Goal: Task Accomplishment & Management: Complete application form

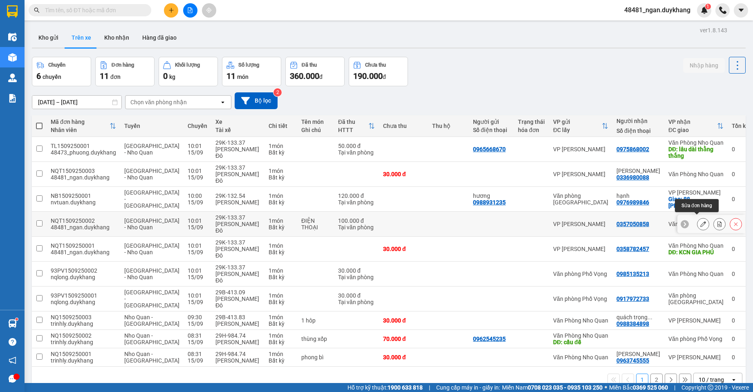
click at [700, 222] on icon at bounding box center [703, 224] width 6 height 6
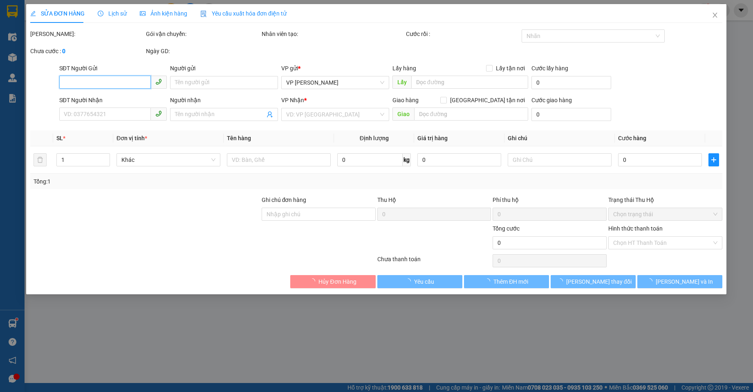
type input "0357050858"
type input "100.000"
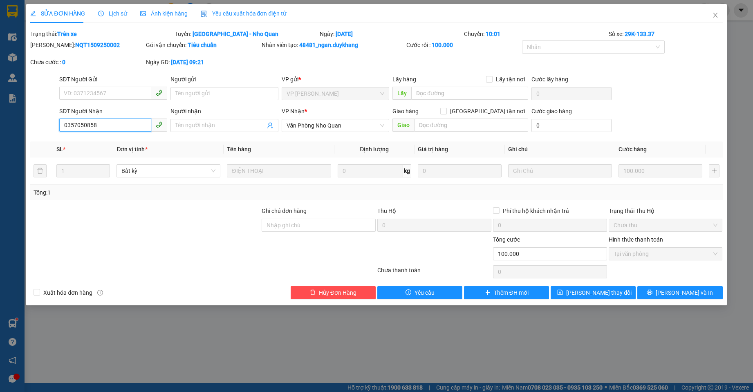
drag, startPoint x: 110, startPoint y: 126, endPoint x: 55, endPoint y: 126, distance: 55.6
click at [55, 126] on div "SĐT Người Nhận 0357050858 0357050858 Người nhận Tên người nhận VP Nhận * Văn Ph…" at bounding box center [376, 121] width 694 height 29
click at [94, 96] on input "SĐT Người Gửi" at bounding box center [105, 93] width 92 height 13
paste input "0357050858"
type input "0357050858"
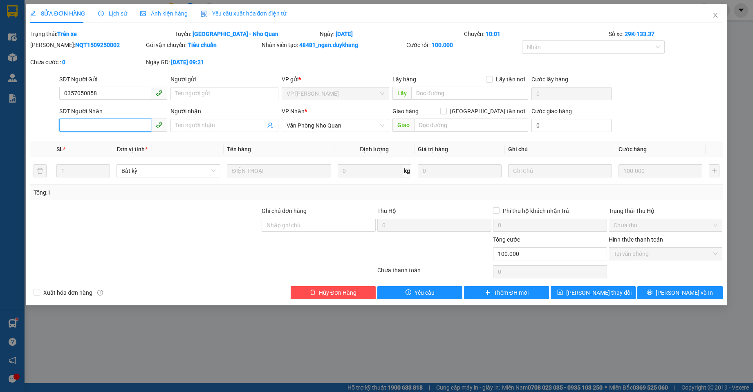
click at [102, 125] on input "SĐT Người Nhận" at bounding box center [105, 125] width 92 height 13
paste input "037 5675286"
click at [611, 293] on span "[PERSON_NAME] thay đổi" at bounding box center [598, 292] width 65 height 9
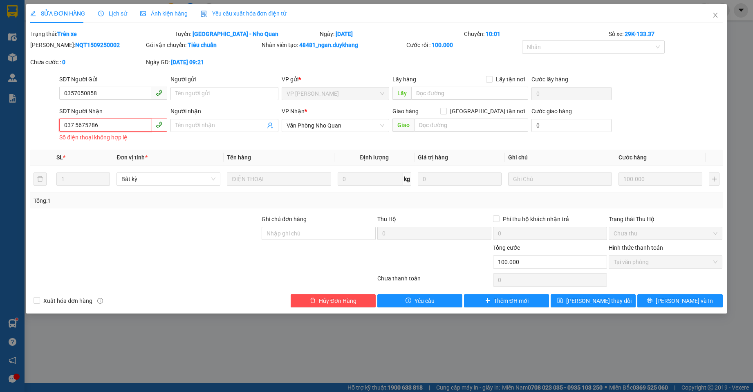
click at [75, 127] on input "037 5675286" at bounding box center [105, 125] width 92 height 13
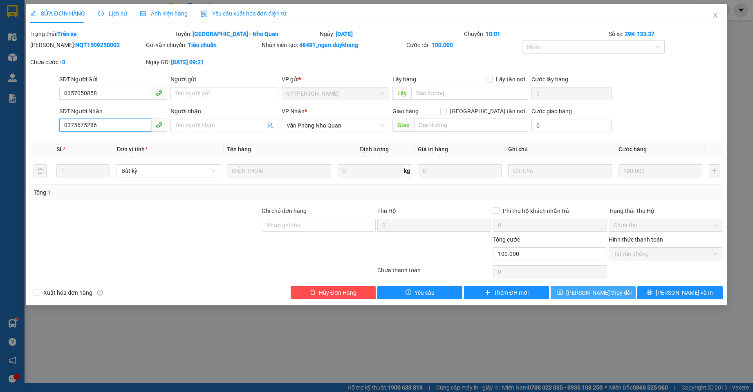
type input "0375675286"
click at [592, 289] on span "[PERSON_NAME] thay đổi" at bounding box center [598, 292] width 65 height 9
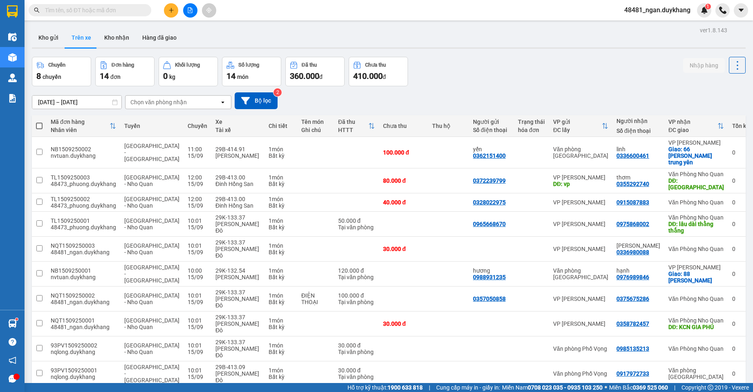
click at [61, 101] on input "[DATE] – [DATE]" at bounding box center [76, 102] width 89 height 13
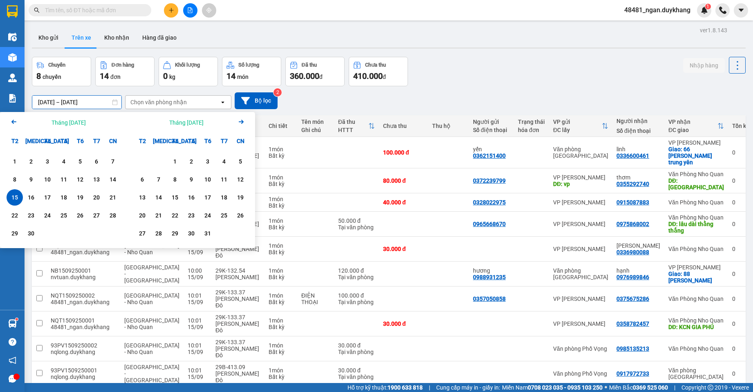
click at [18, 195] on div "15" at bounding box center [14, 198] width 11 height 10
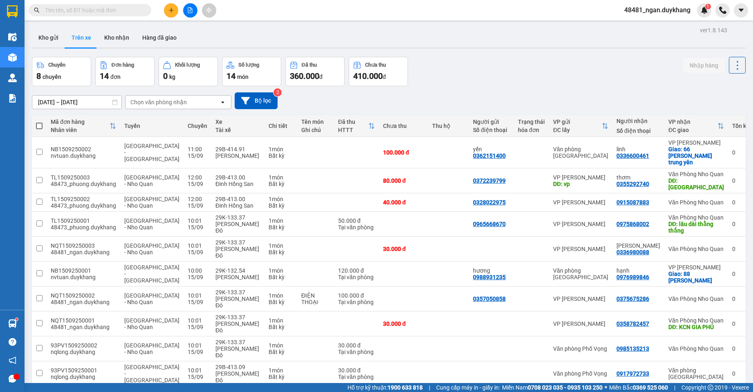
click at [73, 100] on input "[DATE] – [DATE]" at bounding box center [76, 102] width 89 height 13
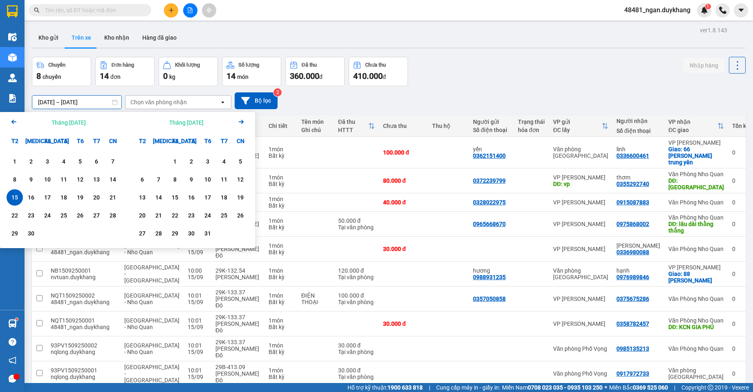
click at [12, 199] on div "15" at bounding box center [14, 198] width 11 height 10
type input "[DATE] – [DATE]"
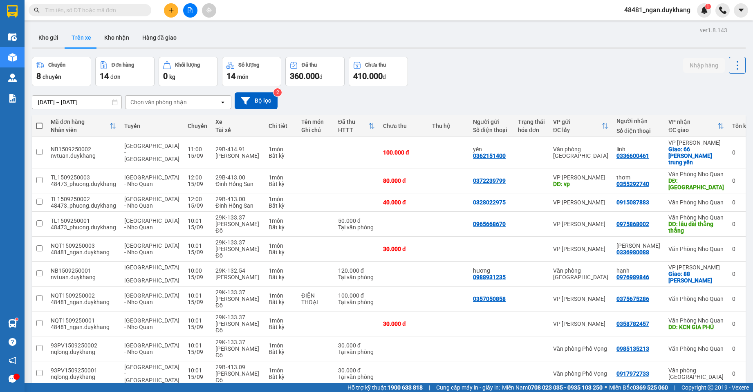
click at [168, 12] on icon "plus" at bounding box center [171, 10] width 6 height 6
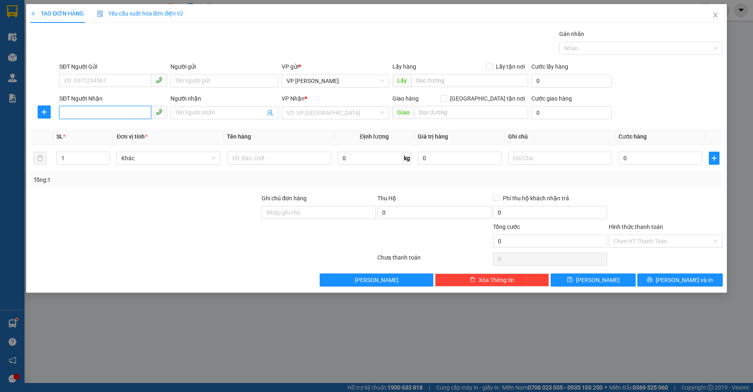
click at [139, 114] on input "SĐT Người Nhận" at bounding box center [105, 112] width 92 height 13
click at [720, 18] on span "Close" at bounding box center [715, 15] width 23 height 23
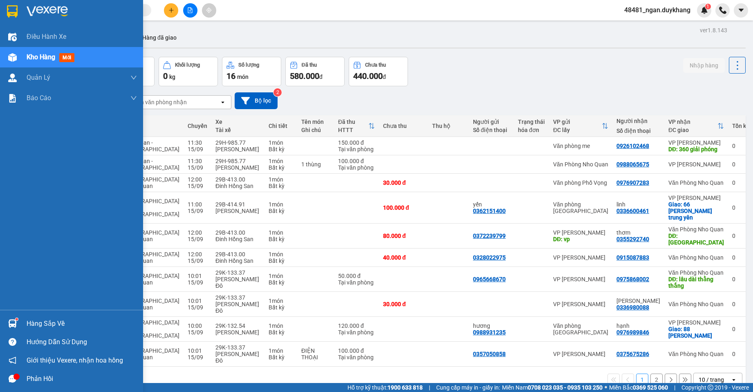
click at [17, 320] on sup at bounding box center [17, 319] width 2 height 2
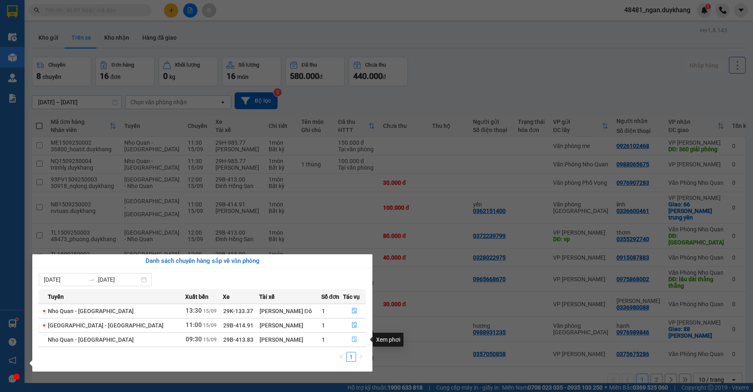
click at [352, 338] on icon "file-done" at bounding box center [355, 340] width 6 height 6
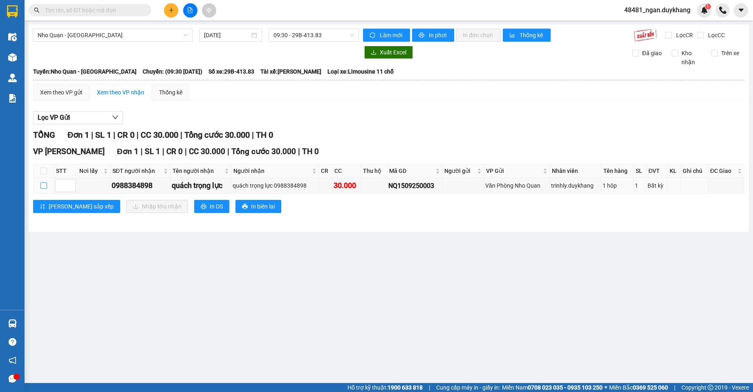
drag, startPoint x: 43, startPoint y: 183, endPoint x: 130, endPoint y: 201, distance: 88.9
click at [46, 183] on input "checkbox" at bounding box center [43, 185] width 7 height 7
checkbox input "true"
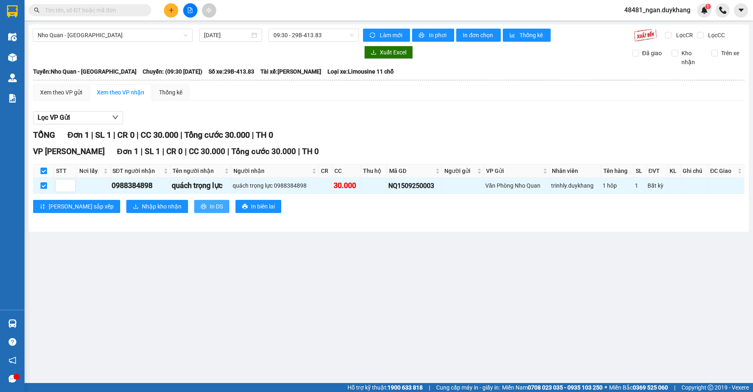
click at [210, 205] on span "In DS" at bounding box center [216, 206] width 13 height 9
drag, startPoint x: 156, startPoint y: 185, endPoint x: 128, endPoint y: 186, distance: 27.8
click at [110, 186] on td "0988384898" at bounding box center [140, 186] width 61 height 16
copy div "0988384898"
click at [142, 204] on span "Nhập kho nhận" at bounding box center [162, 206] width 40 height 9
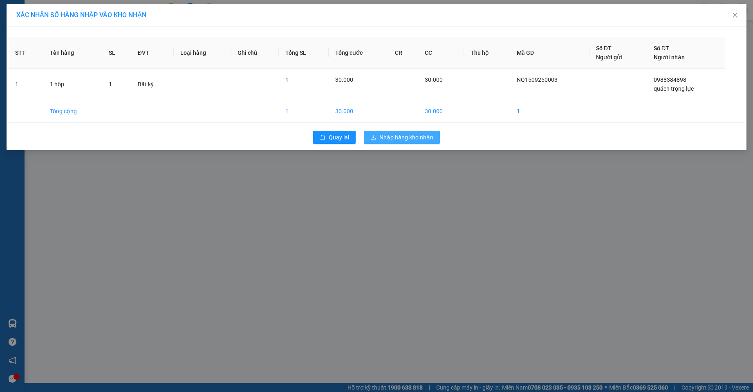
click at [394, 133] on span "Nhập hàng kho nhận" at bounding box center [406, 137] width 54 height 9
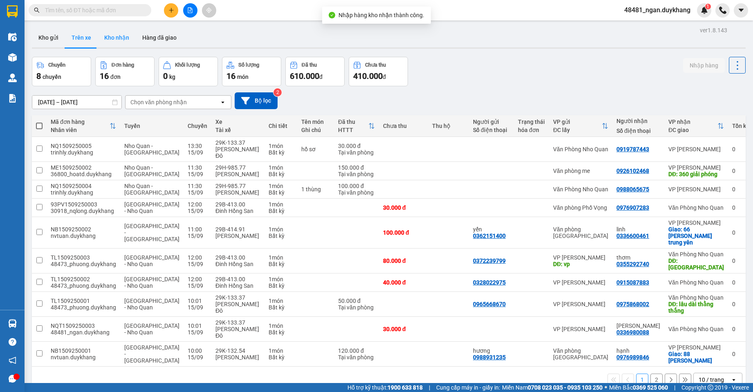
click at [122, 43] on button "Kho nhận" at bounding box center [117, 38] width 38 height 20
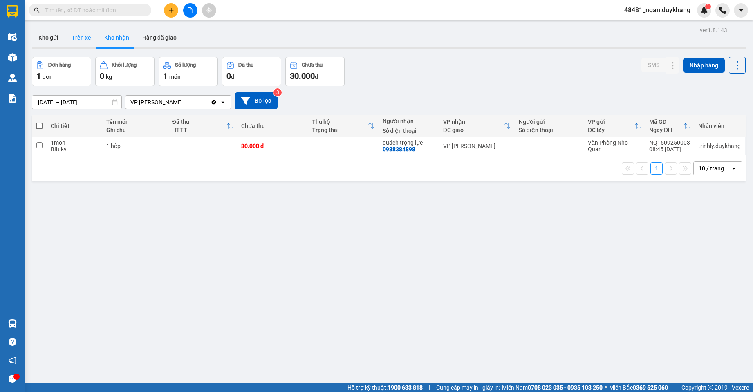
click at [74, 38] on button "Trên xe" at bounding box center [81, 38] width 33 height 20
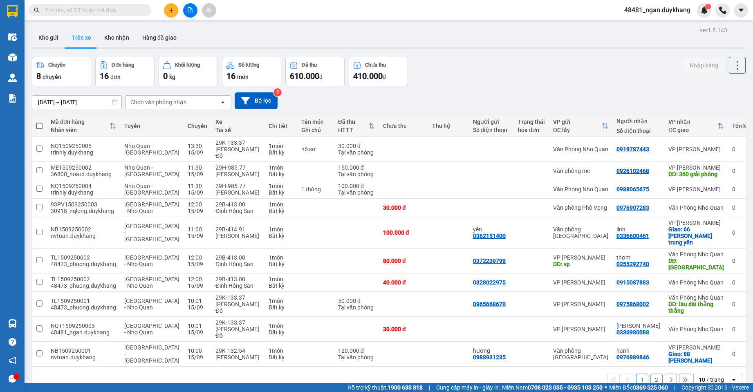
click at [545, 60] on div "Chuyến 8 chuyến Đơn hàng 16 đơn Khối lượng 0 kg Số lượng 16 món Đã thu 610.000 …" at bounding box center [389, 71] width 714 height 29
click at [121, 38] on button "Kho nhận" at bounding box center [117, 38] width 38 height 20
type input "[DATE] – [DATE]"
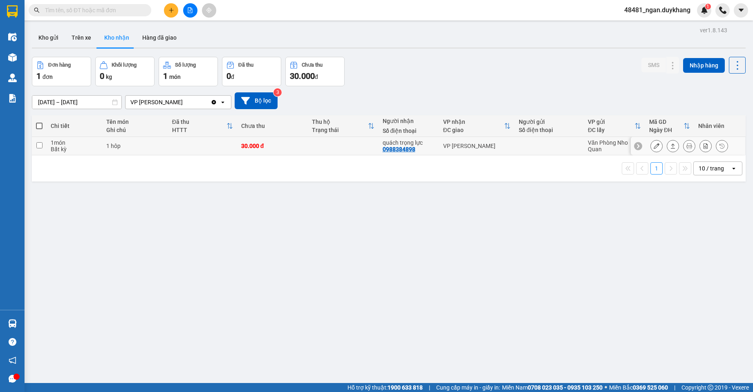
click at [654, 146] on icon at bounding box center [657, 146] width 6 height 6
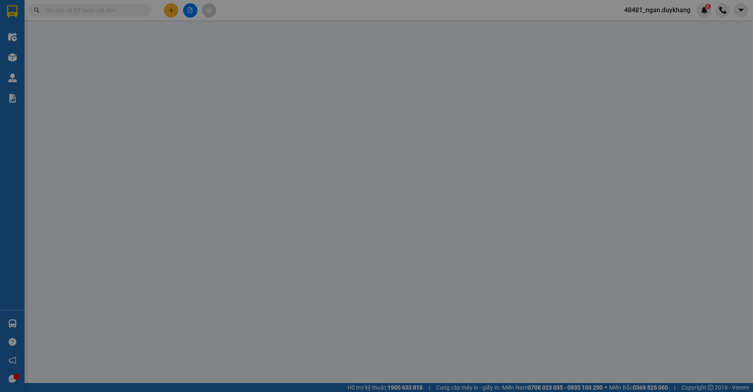
type input "0988384898"
type input "quách trọng lực"
type input "30.000"
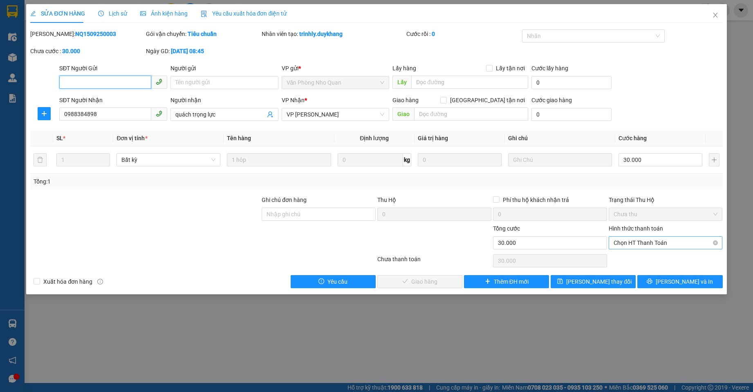
click at [645, 241] on span "Chọn HT Thanh Toán" at bounding box center [666, 243] width 104 height 12
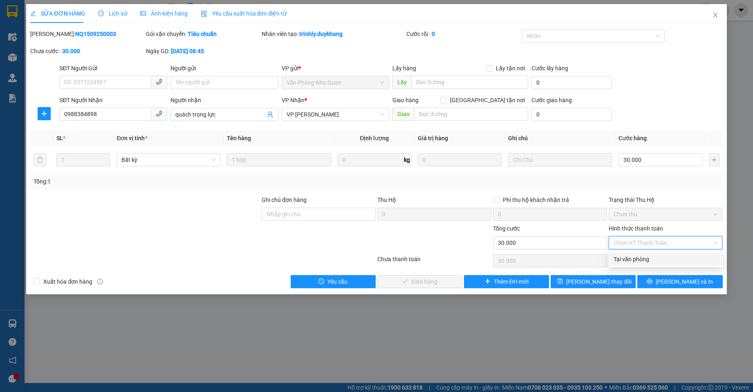
drag, startPoint x: 639, startPoint y: 256, endPoint x: 484, endPoint y: 258, distance: 155.0
click at [639, 256] on div "Tại văn phòng" at bounding box center [666, 259] width 104 height 9
type input "0"
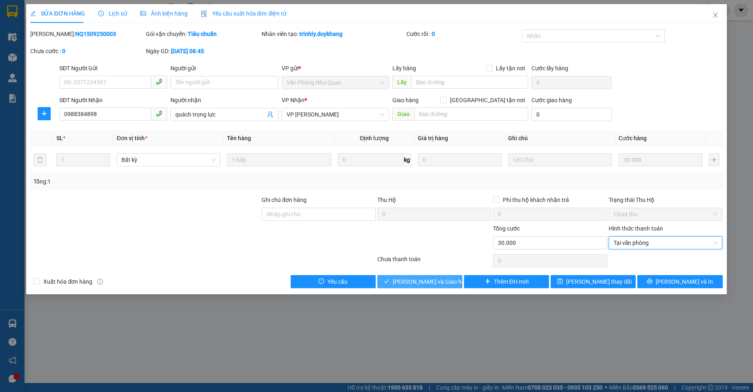
click at [402, 282] on button "[PERSON_NAME] và Giao hàng" at bounding box center [419, 281] width 85 height 13
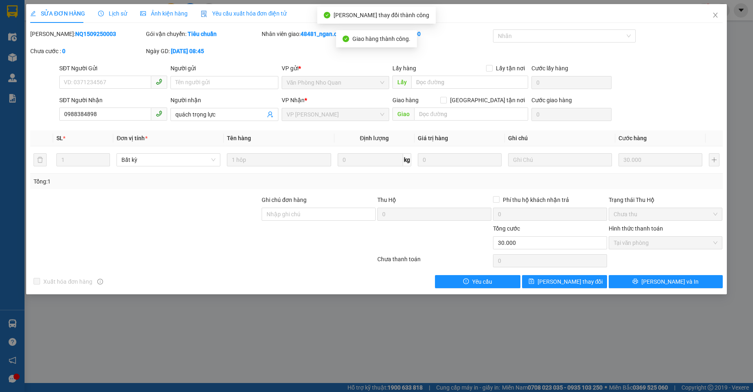
click at [52, 34] on div "[PERSON_NAME]: NQ1509250003" at bounding box center [87, 33] width 114 height 9
copy b "NQ1509250003"
click at [716, 16] on icon "close" at bounding box center [715, 15] width 7 height 7
